Goal: Information Seeking & Learning: Find specific page/section

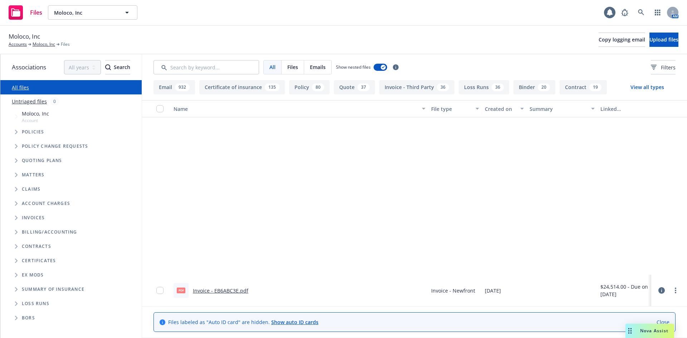
scroll to position [215, 0]
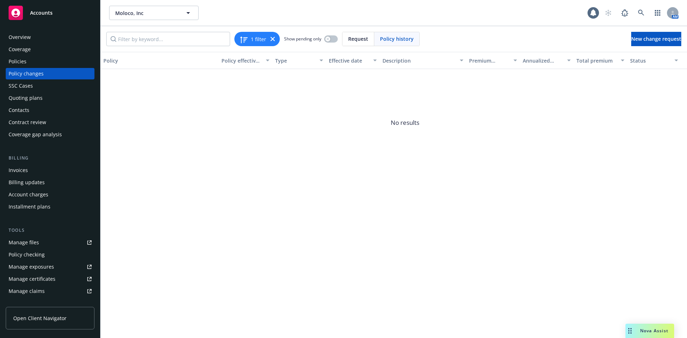
click at [39, 64] on div "Policies" at bounding box center [50, 61] width 83 height 11
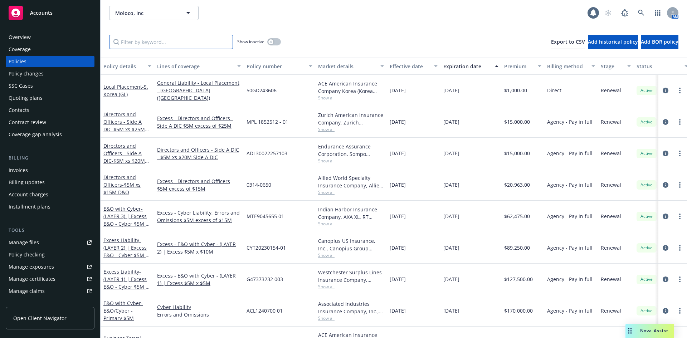
click at [150, 42] on input "Filter by keyword..." at bounding box center [171, 42] width 124 height 14
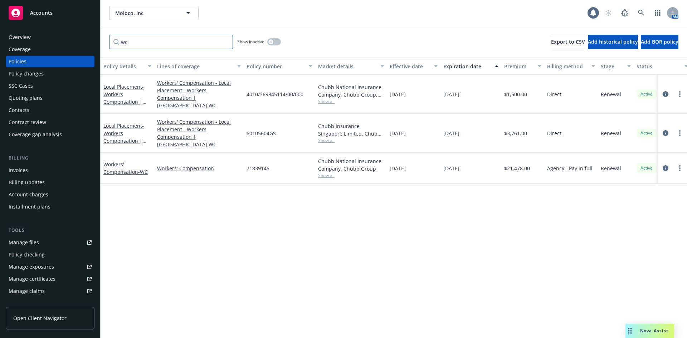
type input "wc"
click at [272, 41] on icon "button" at bounding box center [270, 41] width 3 height 3
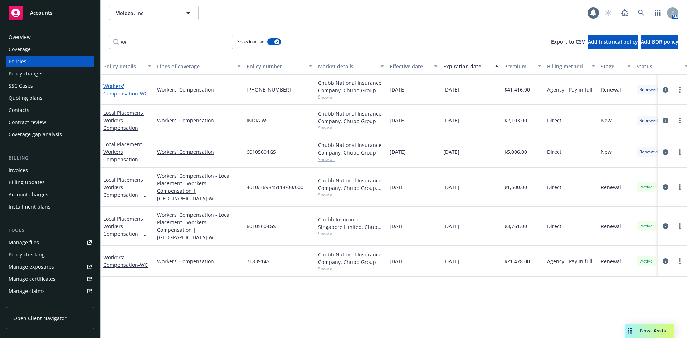
click at [139, 94] on span "- WC" at bounding box center [143, 93] width 10 height 7
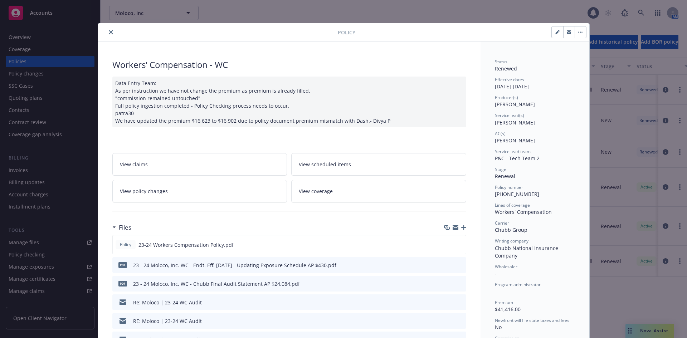
click at [453, 230] on icon "button" at bounding box center [456, 228] width 6 height 6
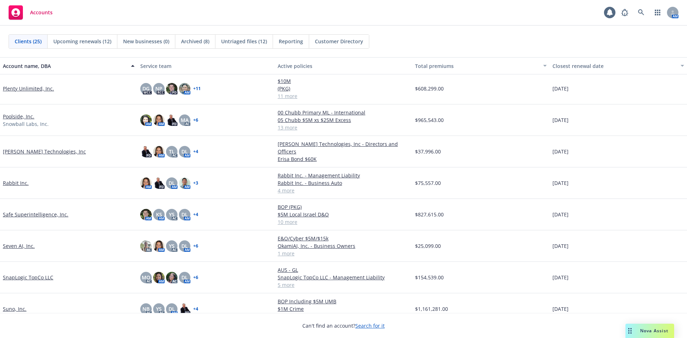
scroll to position [394, 0]
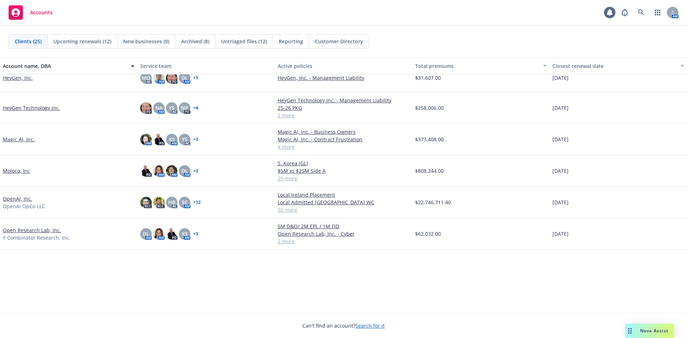
scroll to position [36, 0]
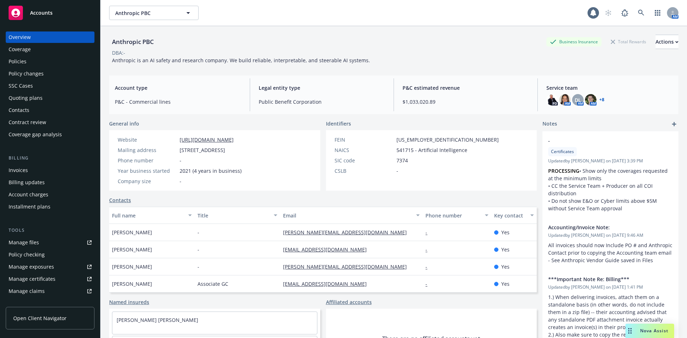
click at [36, 60] on div "Policies" at bounding box center [50, 61] width 83 height 11
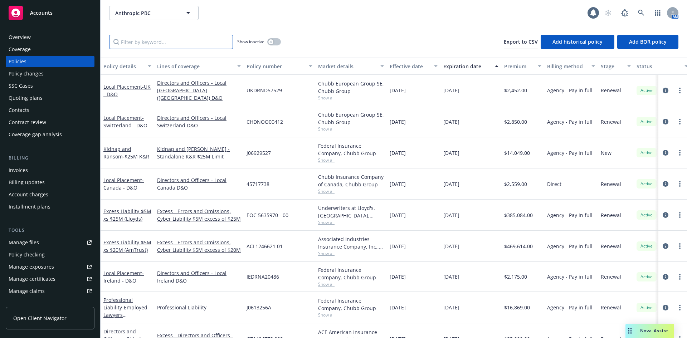
click at [128, 48] on input "Filter by keyword..." at bounding box center [171, 42] width 124 height 14
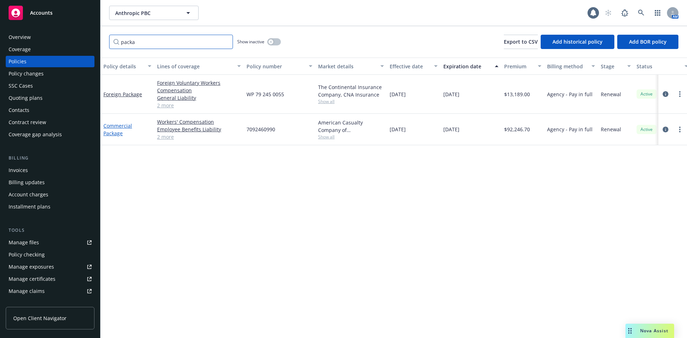
type input "packa"
click at [119, 131] on link "Commercial Package" at bounding box center [117, 129] width 29 height 14
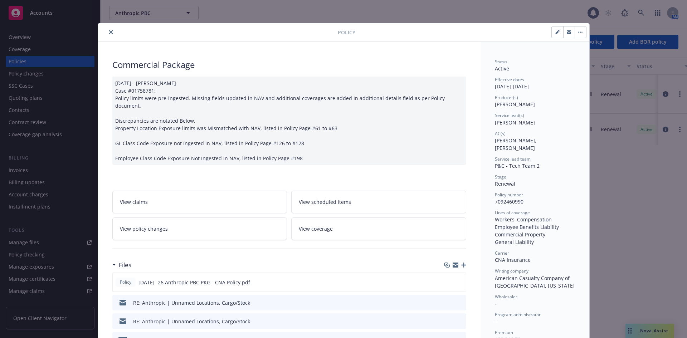
click at [453, 264] on icon "button" at bounding box center [456, 265] width 6 height 3
